Goal: Communication & Community: Connect with others

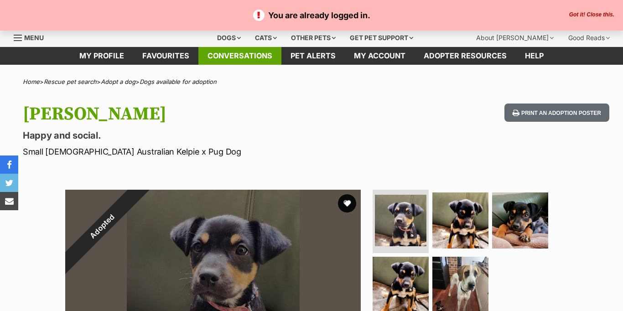
click at [234, 57] on link "Conversations" at bounding box center [239, 56] width 83 height 18
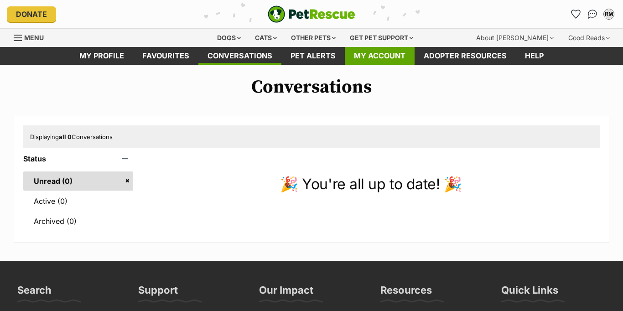
click at [378, 59] on link "My account" at bounding box center [380, 56] width 70 height 18
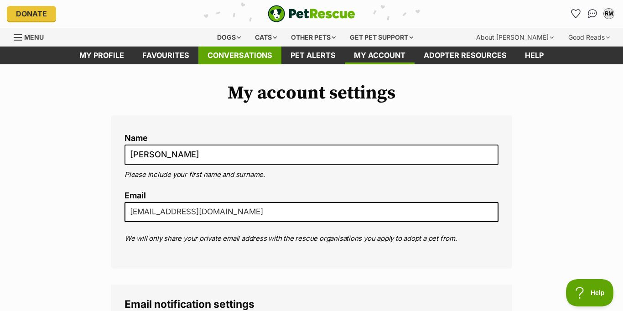
click at [241, 61] on link "Conversations" at bounding box center [239, 56] width 83 height 18
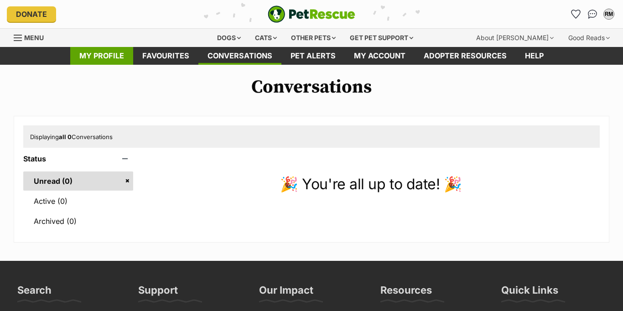
click at [101, 53] on link "My profile" at bounding box center [101, 56] width 63 height 18
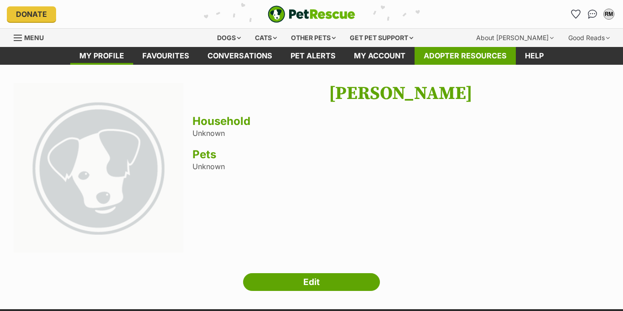
click at [482, 54] on link "Adopter resources" at bounding box center [465, 56] width 101 height 18
